Goal: Check status: Check status

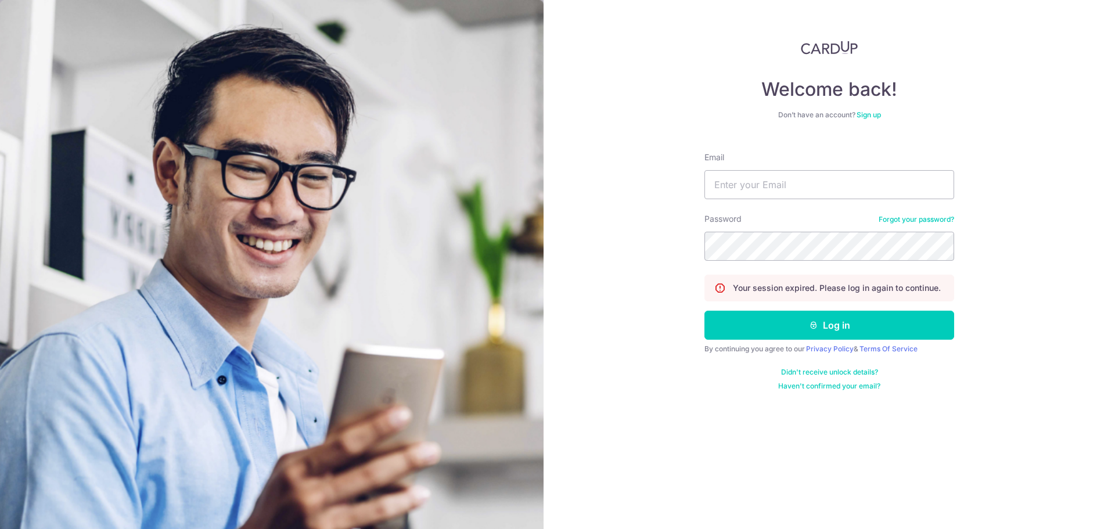
type input "[PERSON_NAME][EMAIL_ADDRESS][DOMAIN_NAME]"
click at [704, 311] on button "Log in" at bounding box center [829, 325] width 250 height 29
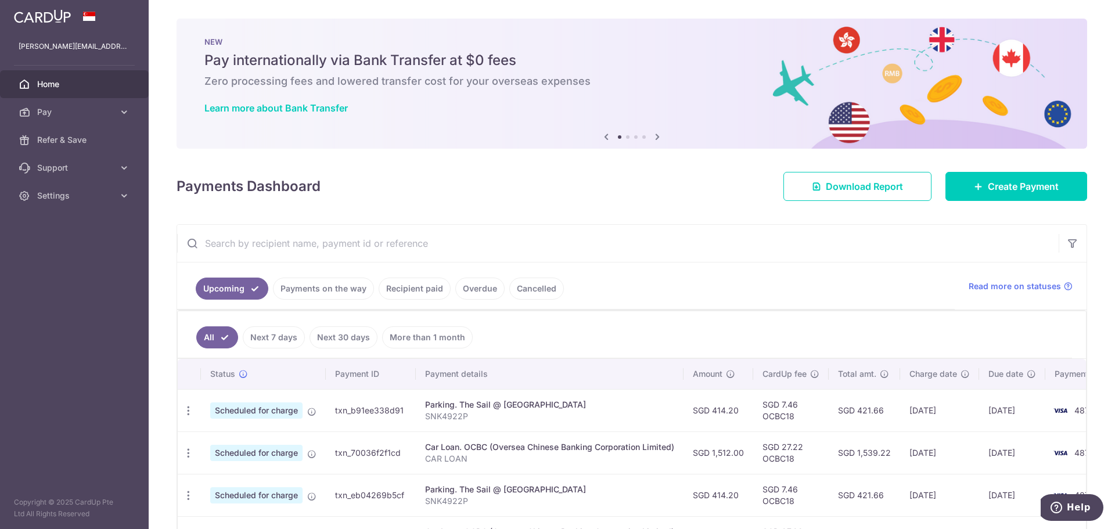
click at [361, 286] on link "Payments on the way" at bounding box center [323, 289] width 101 height 22
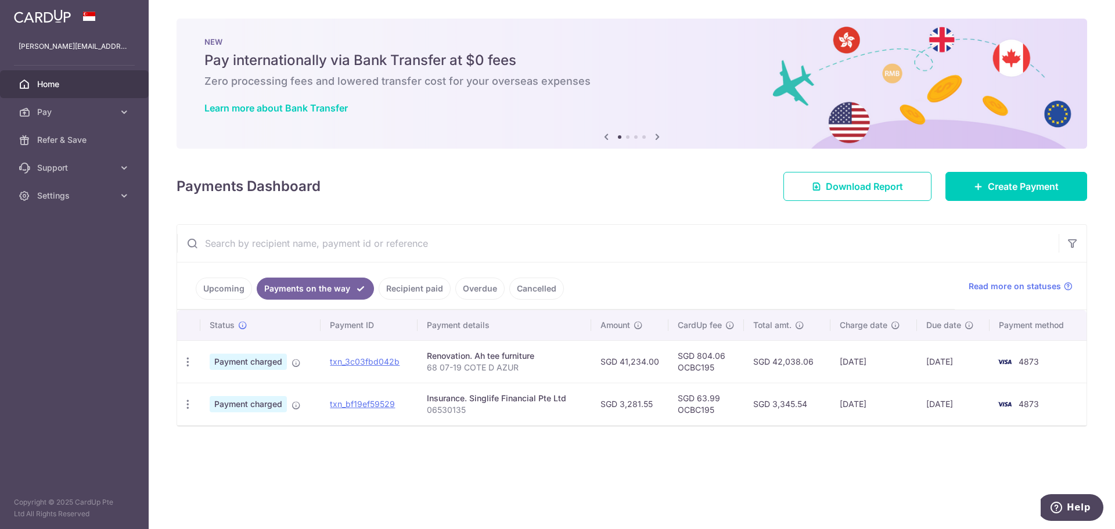
click at [397, 290] on link "Recipient paid" at bounding box center [415, 289] width 72 height 22
